Goal: Task Accomplishment & Management: Manage account settings

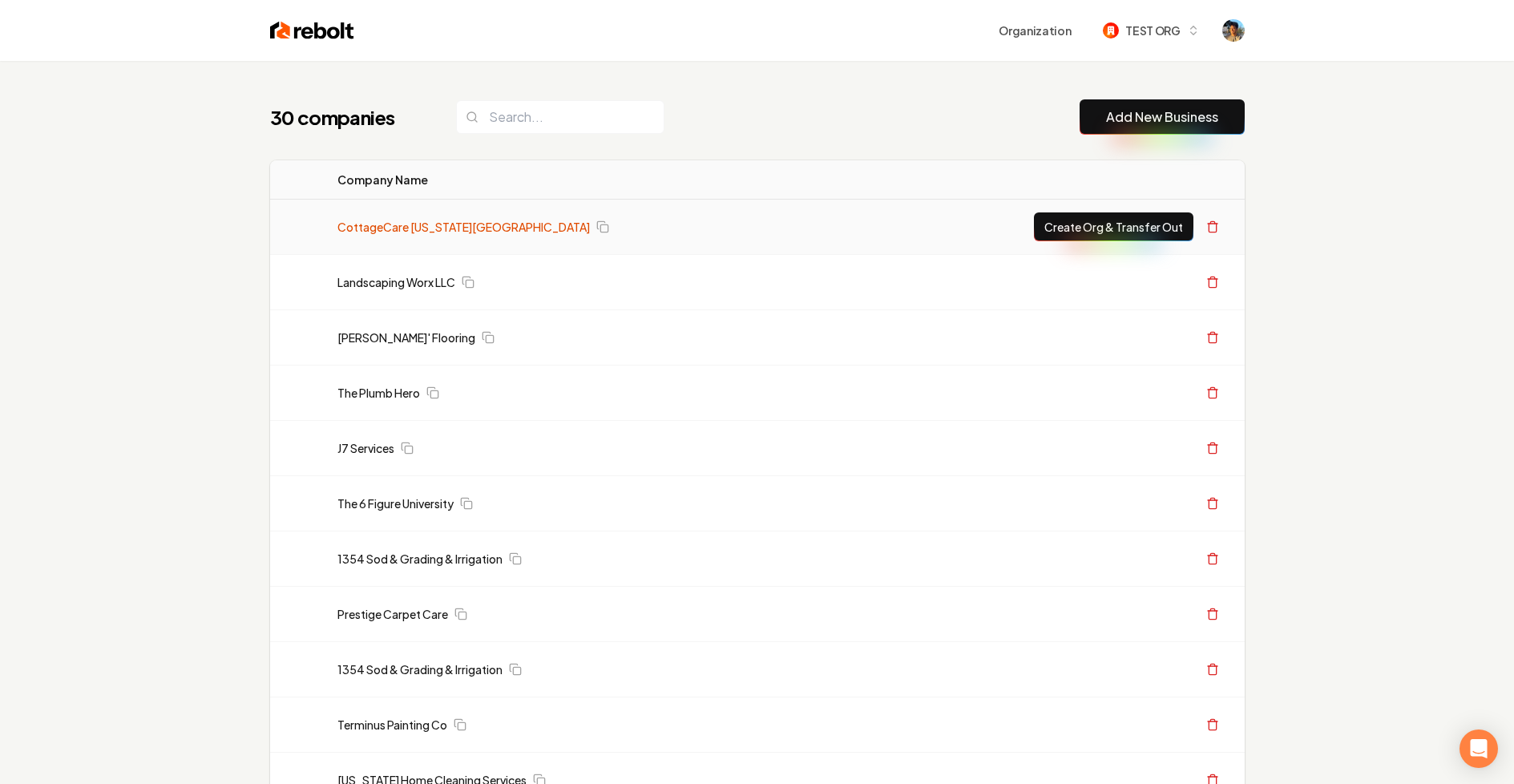
click at [393, 221] on link "CottageCare [US_STATE][GEOGRAPHIC_DATA]" at bounding box center [464, 227] width 252 height 16
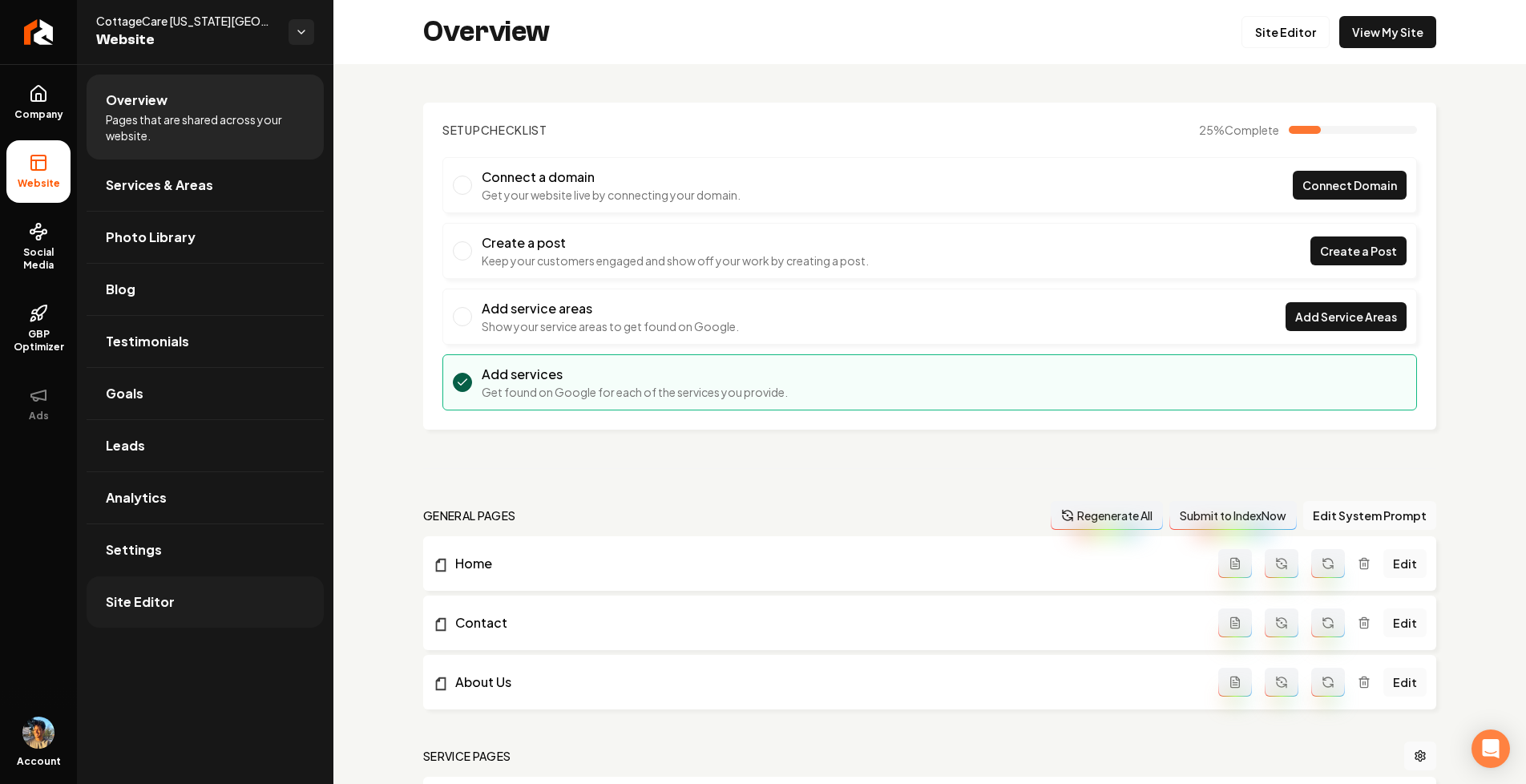
click at [190, 593] on link "Site Editor" at bounding box center [205, 602] width 237 height 51
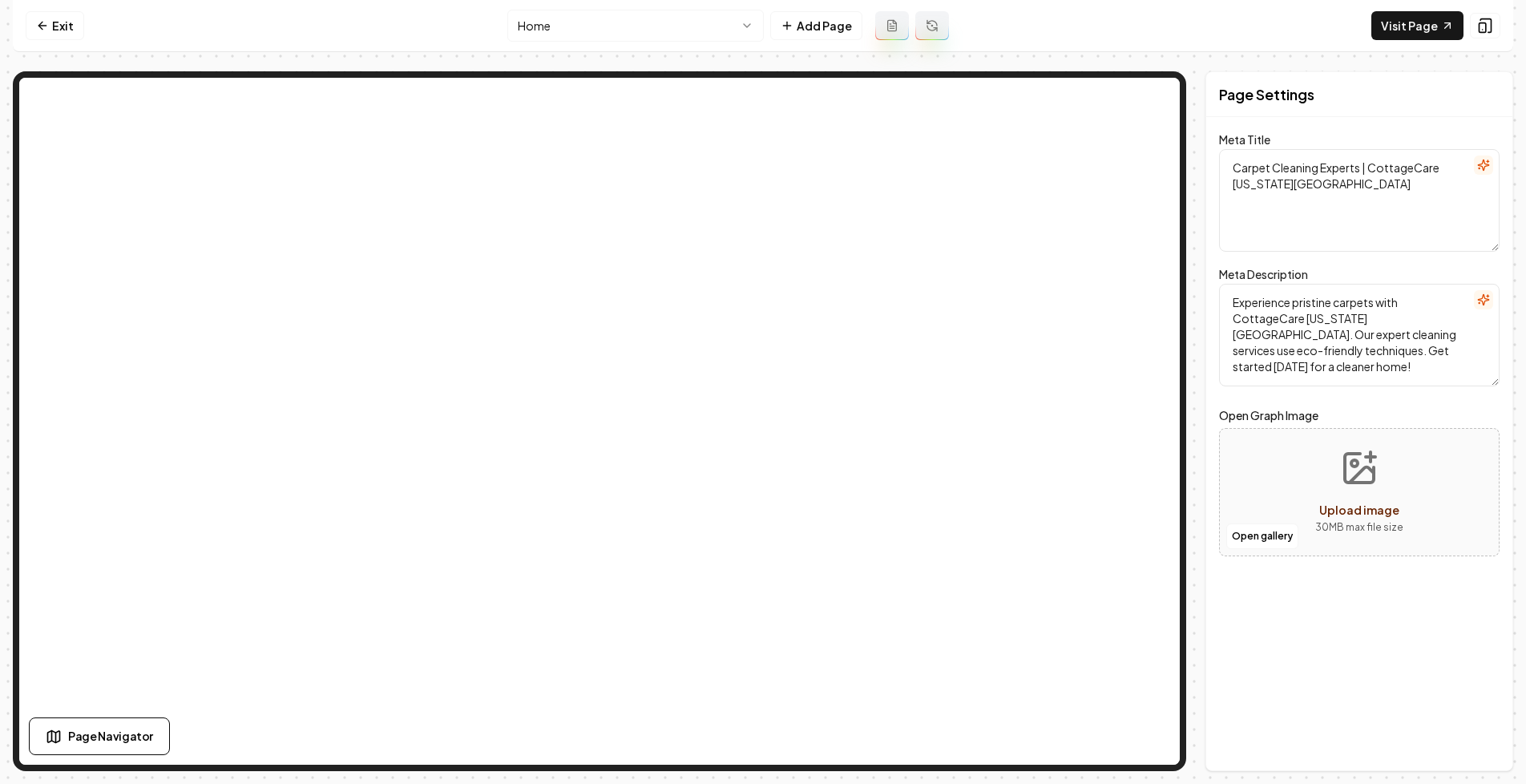
click at [632, 31] on html "Computer Required This feature is only available on a computer. Please switch t…" at bounding box center [763, 392] width 1526 height 784
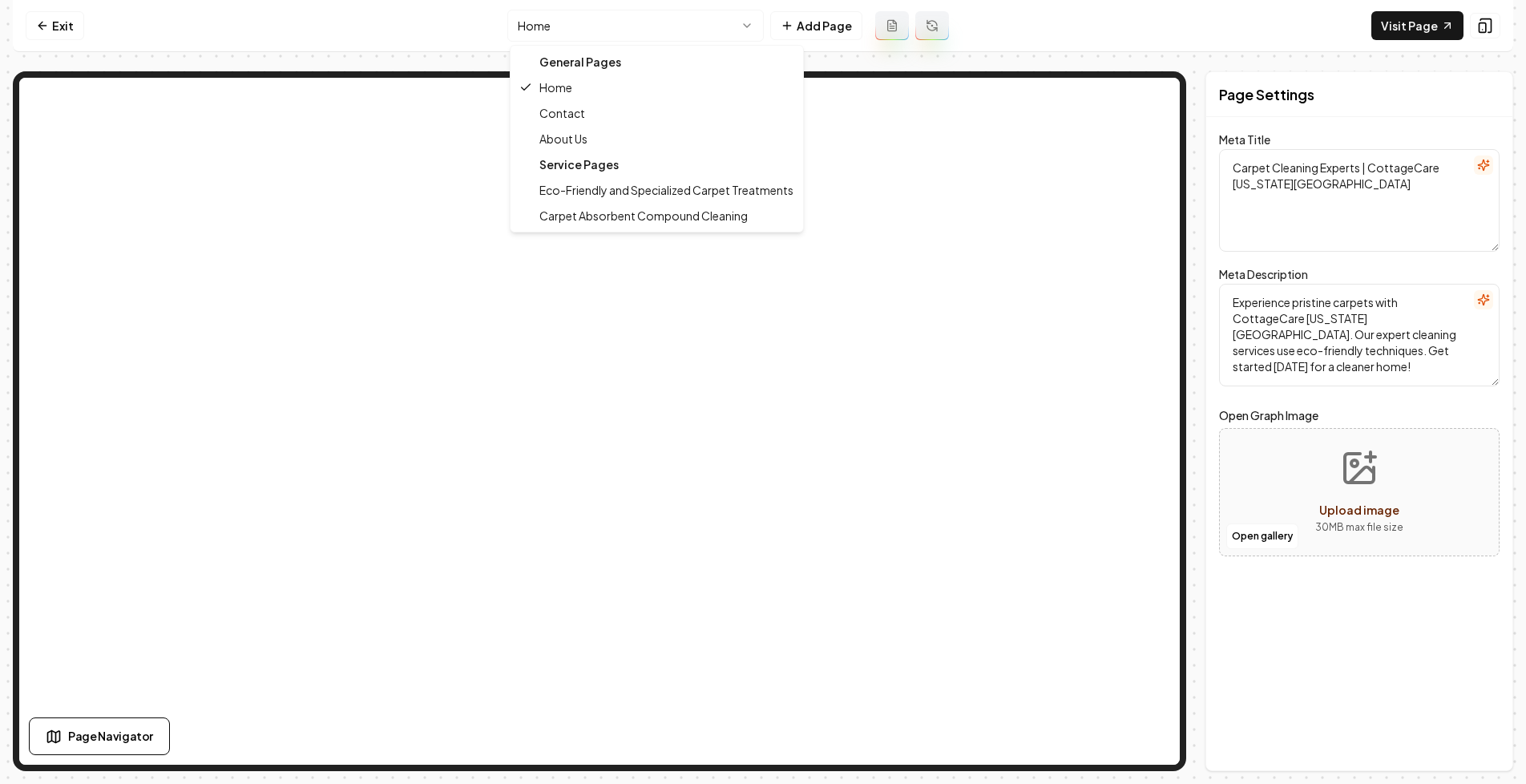
click at [608, 165] on div "Service Pages" at bounding box center [657, 165] width 286 height 26
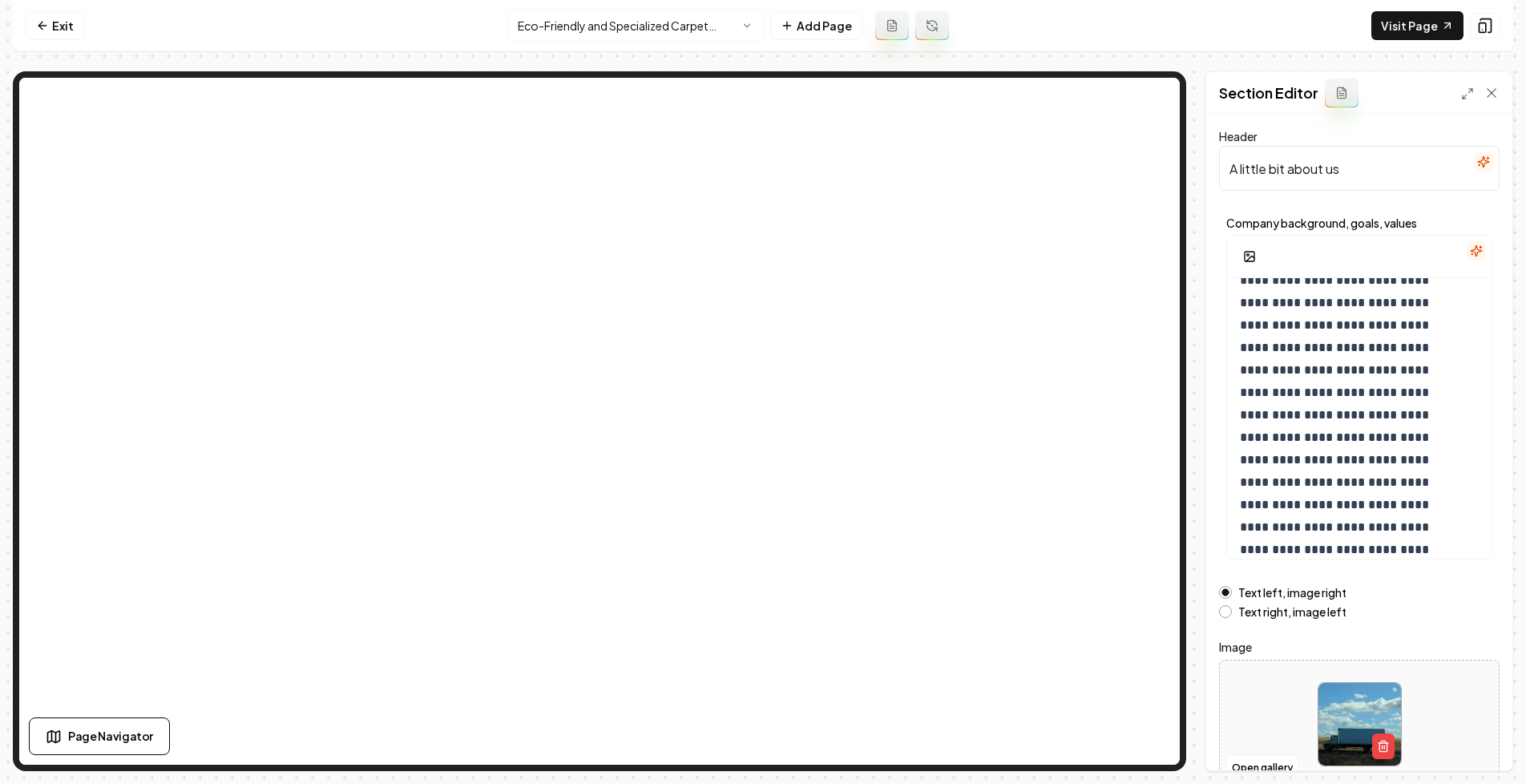
scroll to position [67, 0]
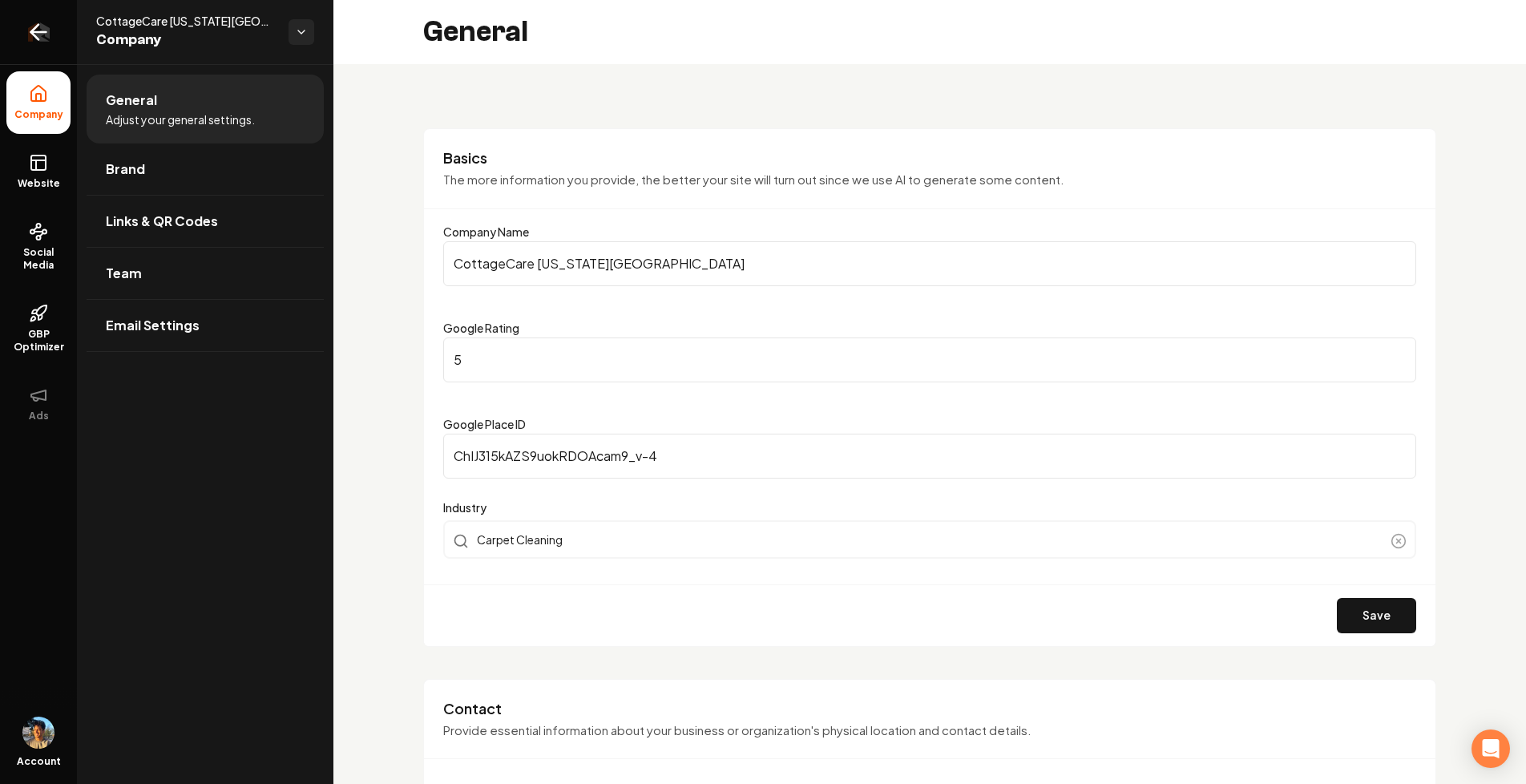
click at [42, 36] on icon "Return to dashboard" at bounding box center [38, 32] width 26 height 26
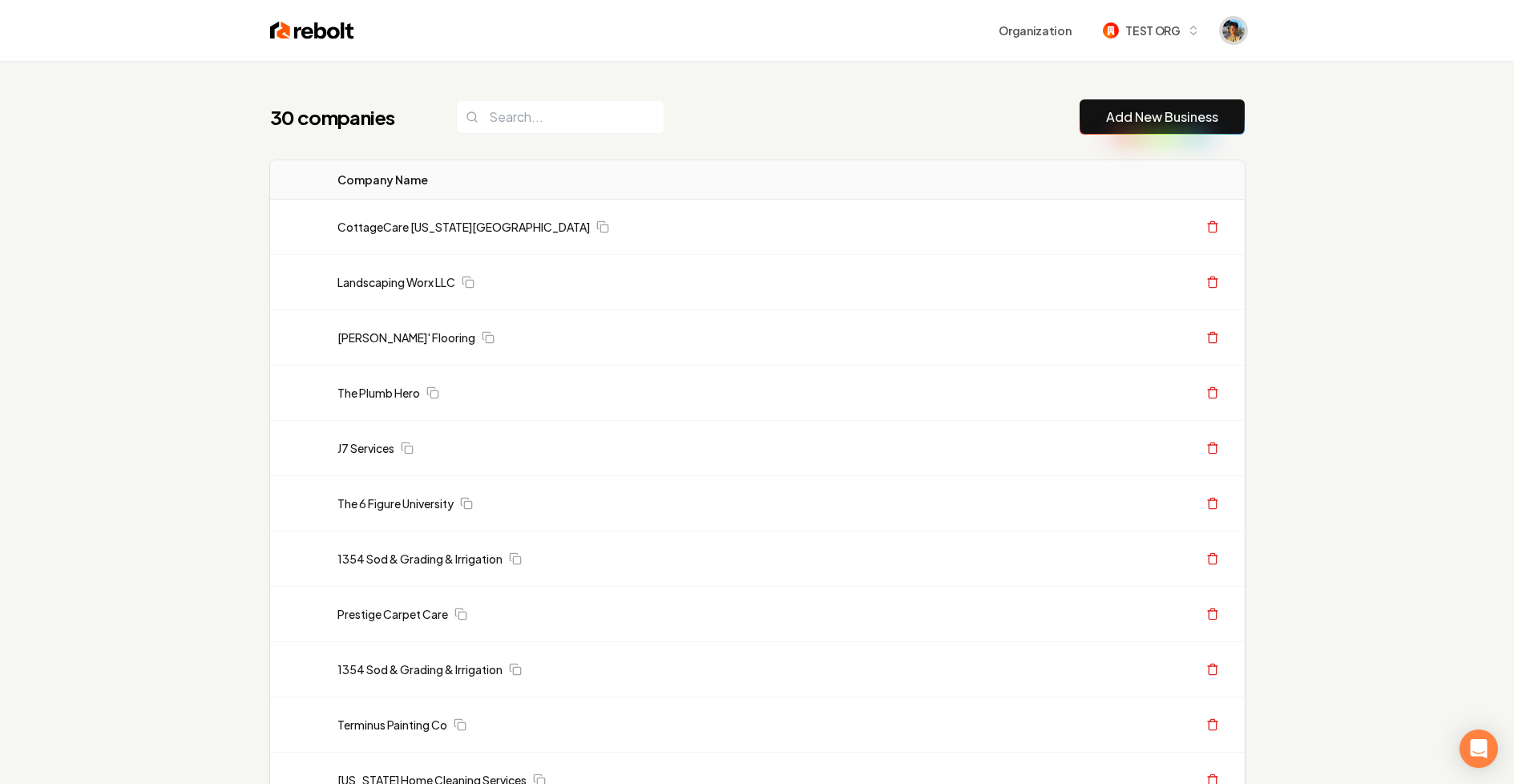
click at [1241, 30] on img "Open user button" at bounding box center [1233, 30] width 23 height 23
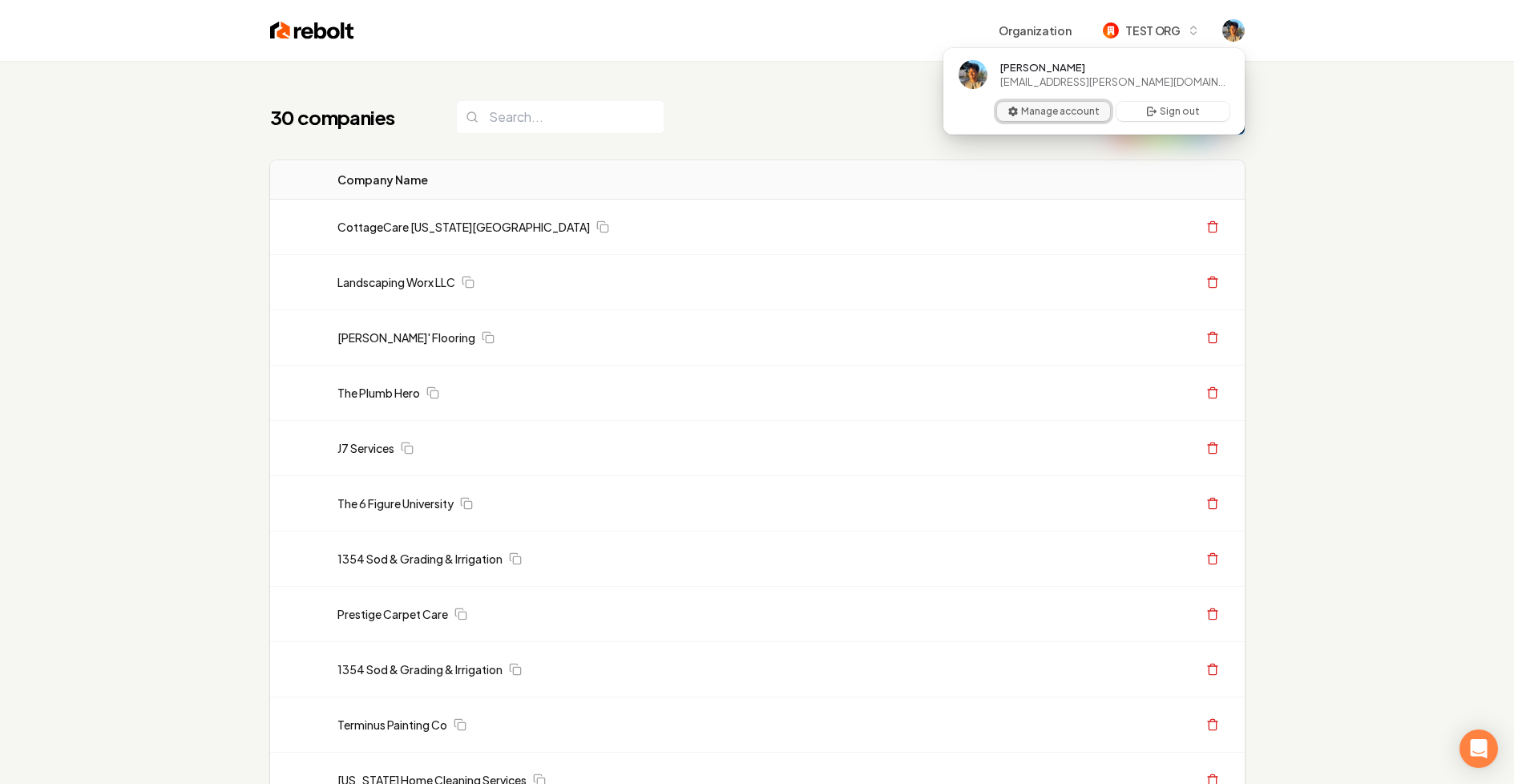
click at [1085, 107] on button "Manage account" at bounding box center [1053, 110] width 113 height 19
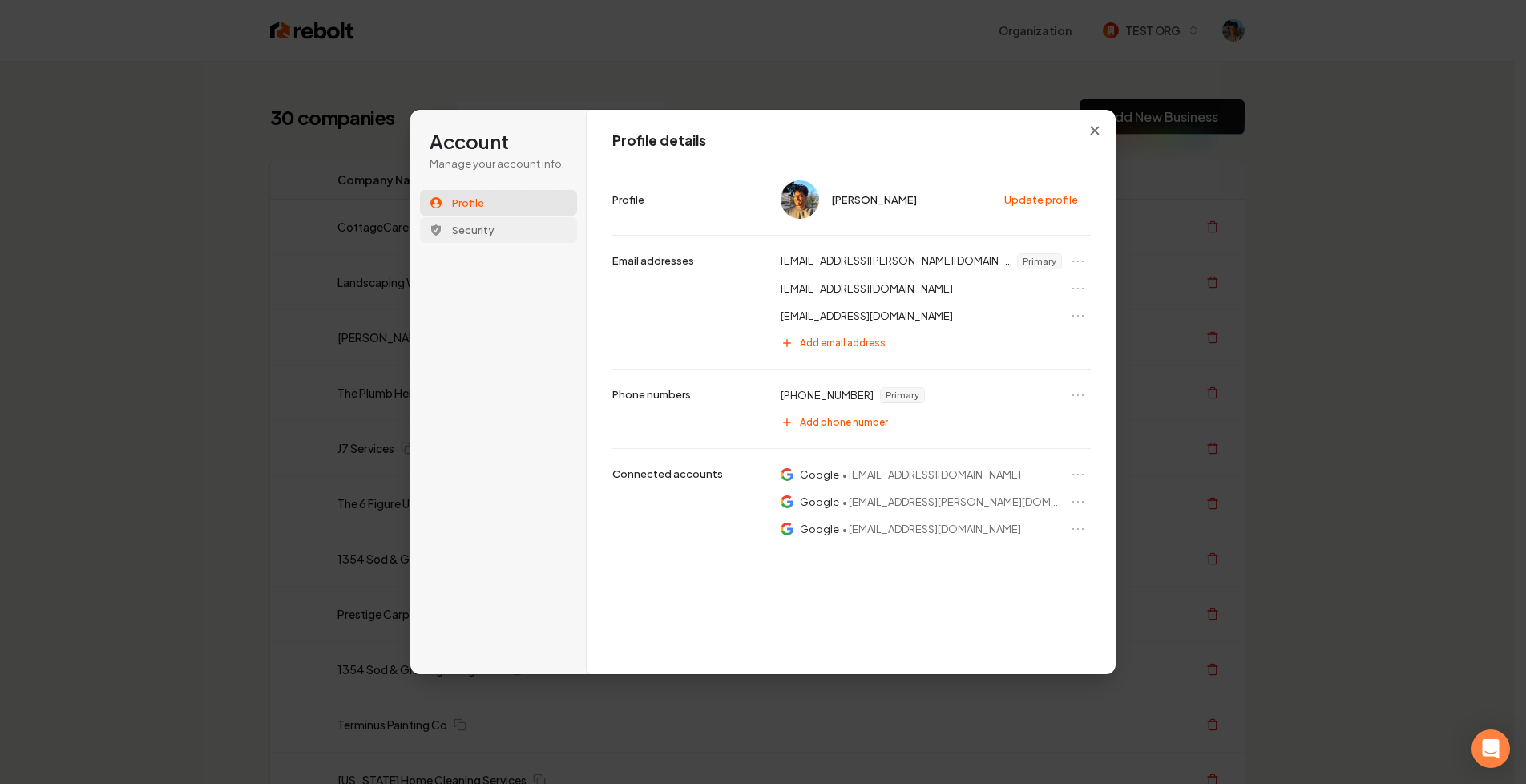
click at [504, 231] on button "Security" at bounding box center [498, 230] width 157 height 26
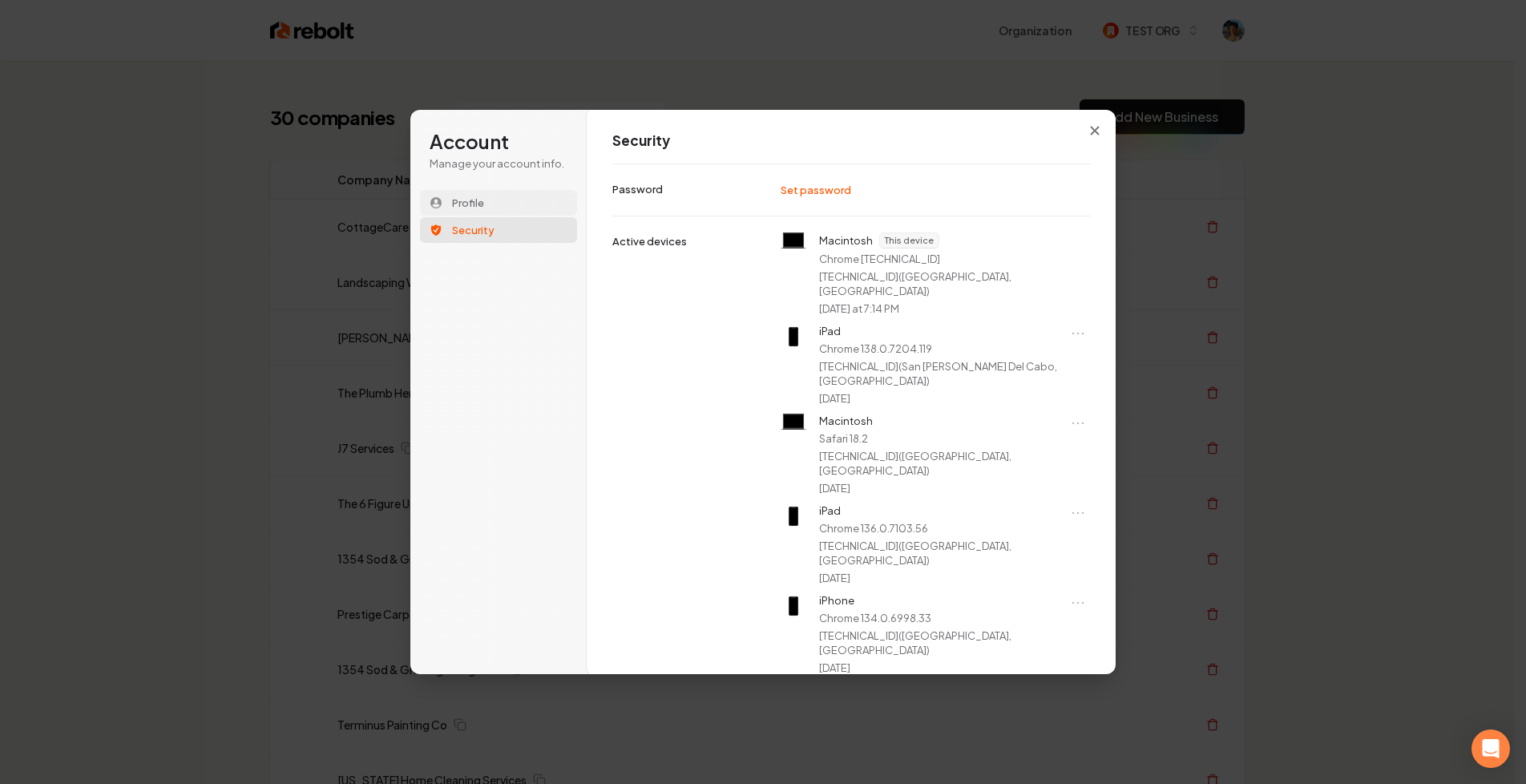
click at [483, 203] on span "Profile" at bounding box center [468, 202] width 32 height 15
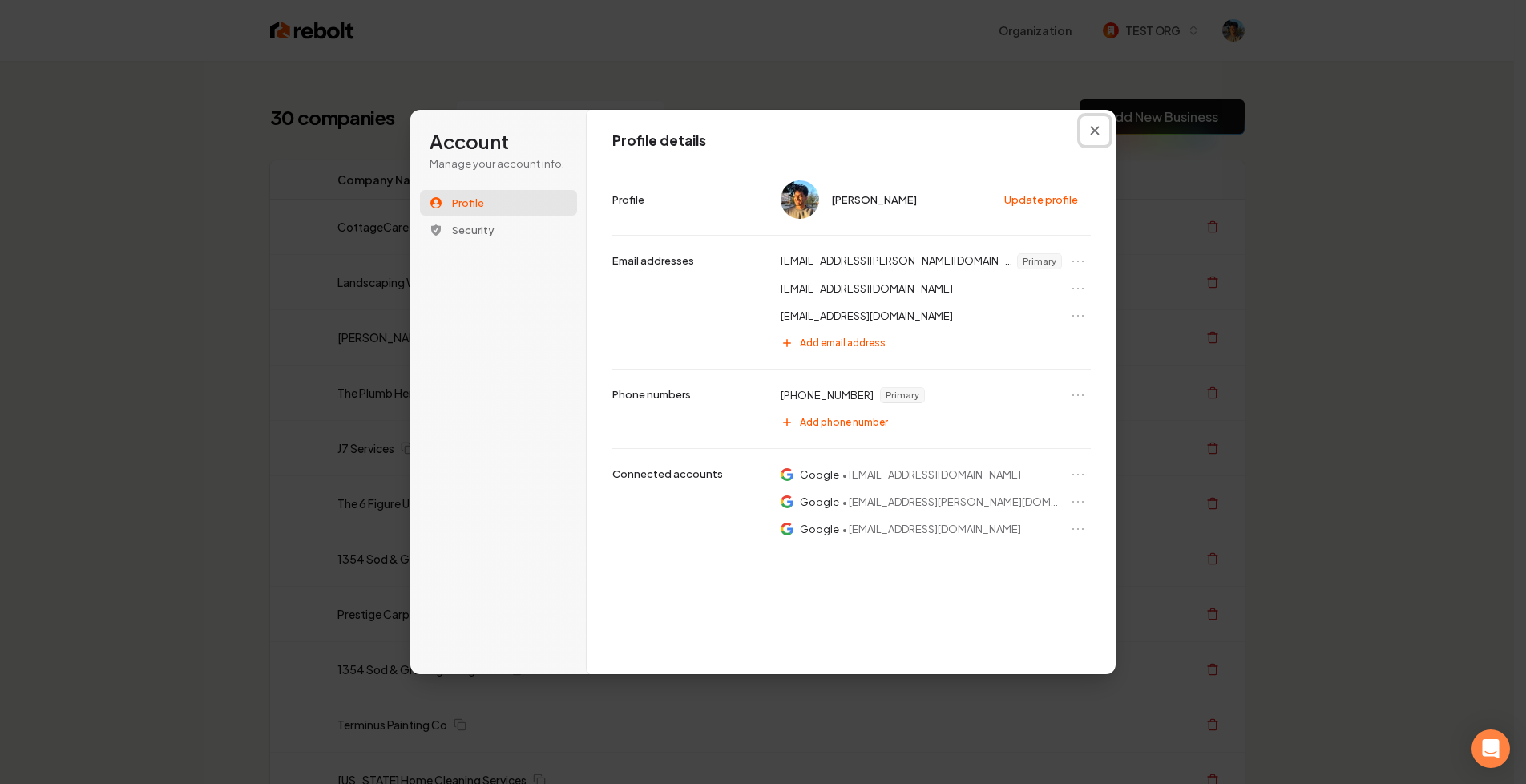
click at [1089, 130] on button "Close modal" at bounding box center [1094, 130] width 29 height 29
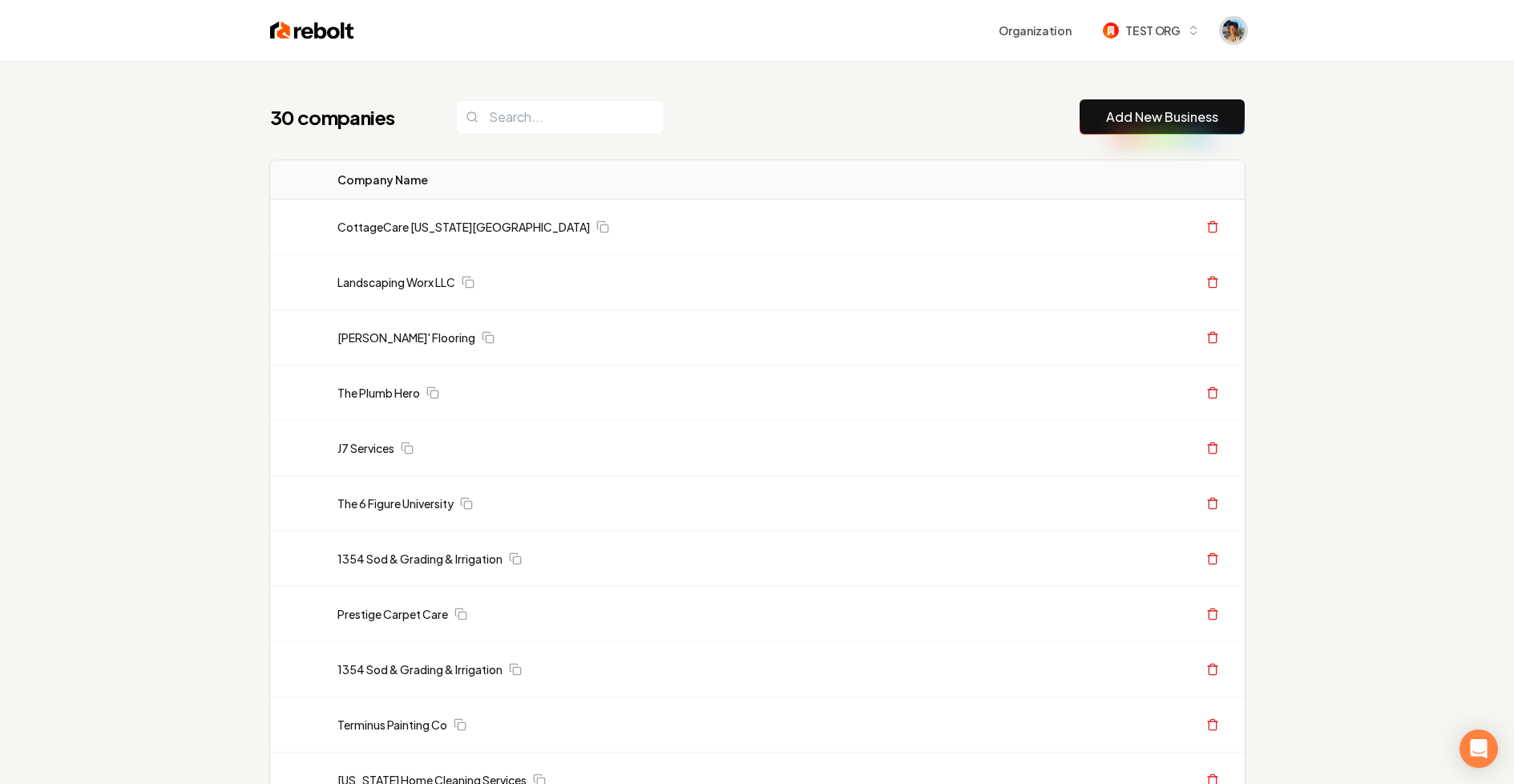
click at [1237, 29] on img "Open user button" at bounding box center [1233, 30] width 23 height 23
